Goal: Find contact information

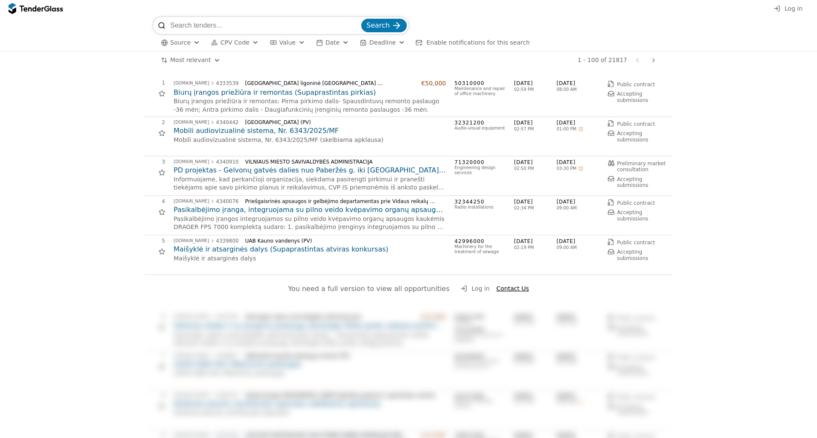
click at [253, 92] on h2 "Biurų įrangos priežiūra ir remontas (Supaprastintas pirkias)" at bounding box center [310, 92] width 272 height 9
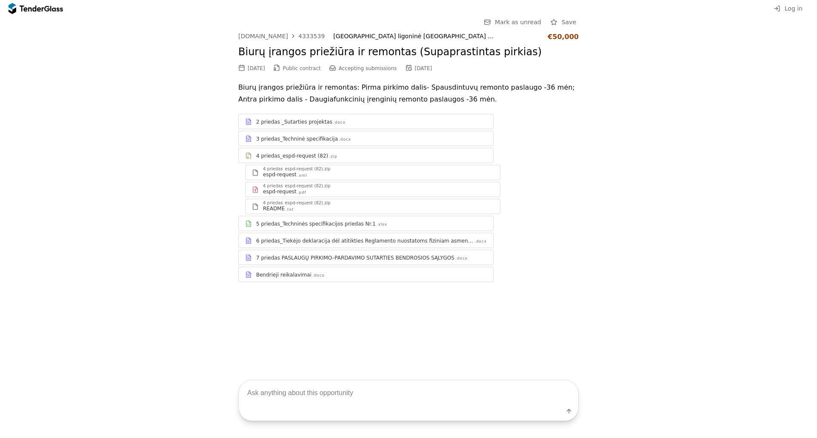
click at [89, 48] on div "Go Back Mark as unread Save [DOMAIN_NAME] 4333539 Lietuvos sveikatos mokslų uni…" at bounding box center [408, 156] width 808 height 279
click at [40, 8] on div at bounding box center [32, 9] width 24 height 6
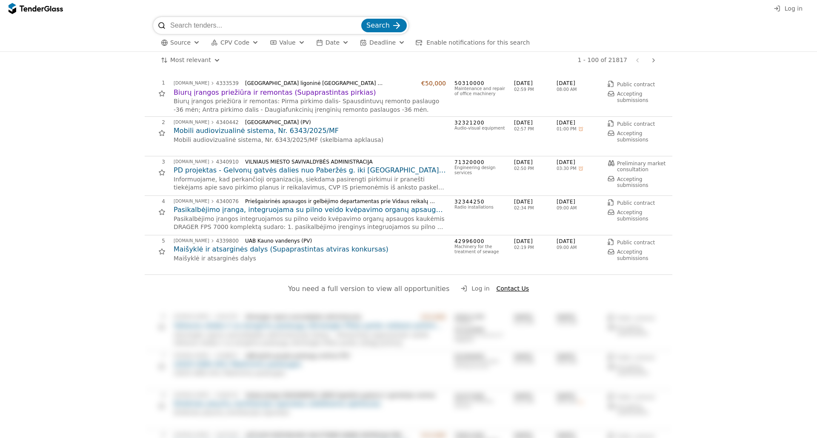
click at [387, 45] on div "button" at bounding box center [401, 42] width 31 height 29
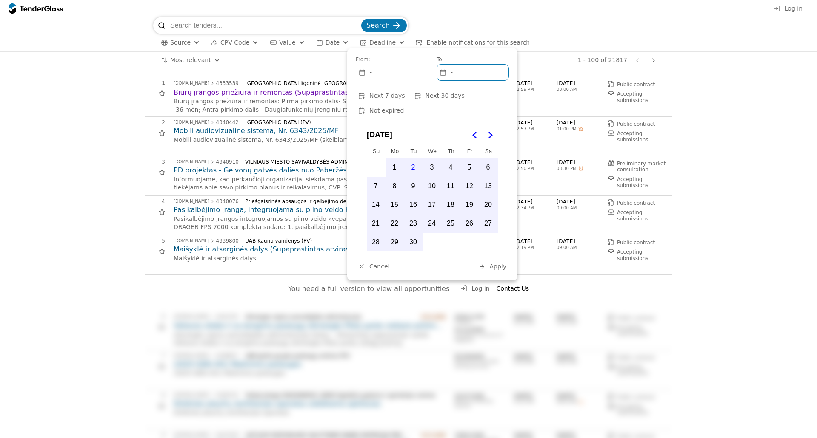
click at [386, 44] on div "button" at bounding box center [401, 42] width 31 height 29
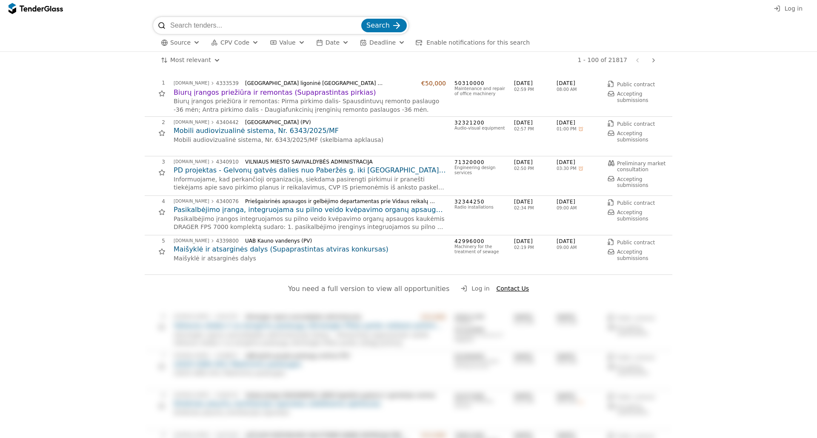
click at [315, 43] on div "button" at bounding box center [319, 43] width 24 height 24
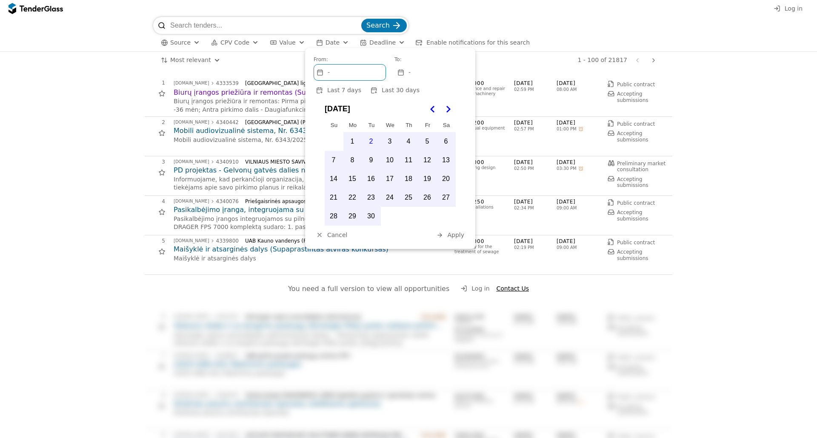
click at [325, 42] on span "Date" at bounding box center [332, 42] width 14 height 7
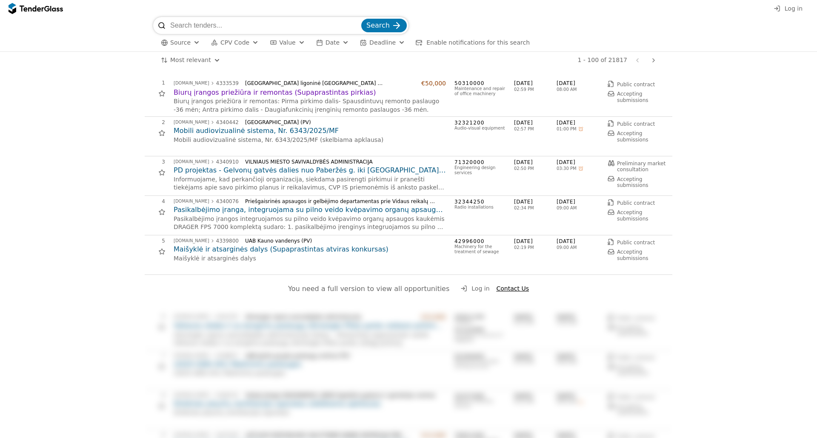
click at [245, 42] on button "CPV Code" at bounding box center [235, 42] width 54 height 11
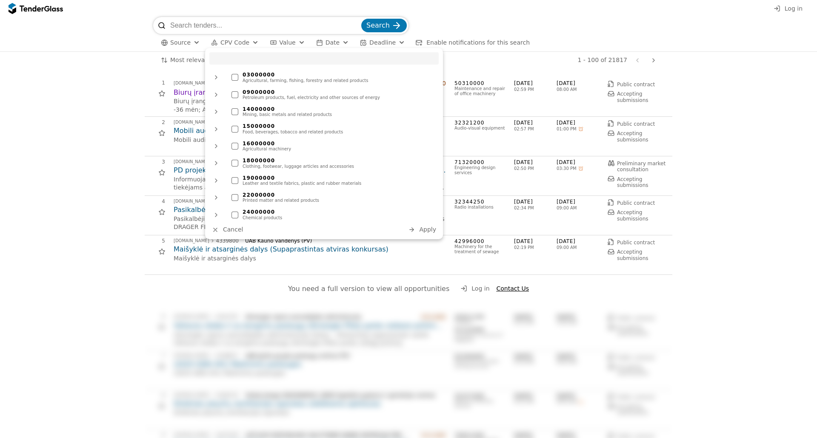
click at [245, 42] on button "CPV Code" at bounding box center [235, 42] width 54 height 11
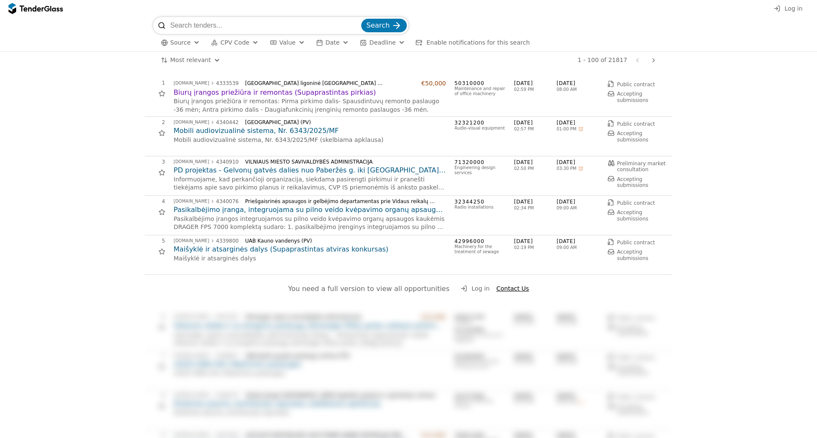
click at [191, 46] on div "button" at bounding box center [196, 42] width 31 height 29
click at [220, 42] on span "CPV Code" at bounding box center [234, 42] width 29 height 7
